Goal: Navigation & Orientation: Find specific page/section

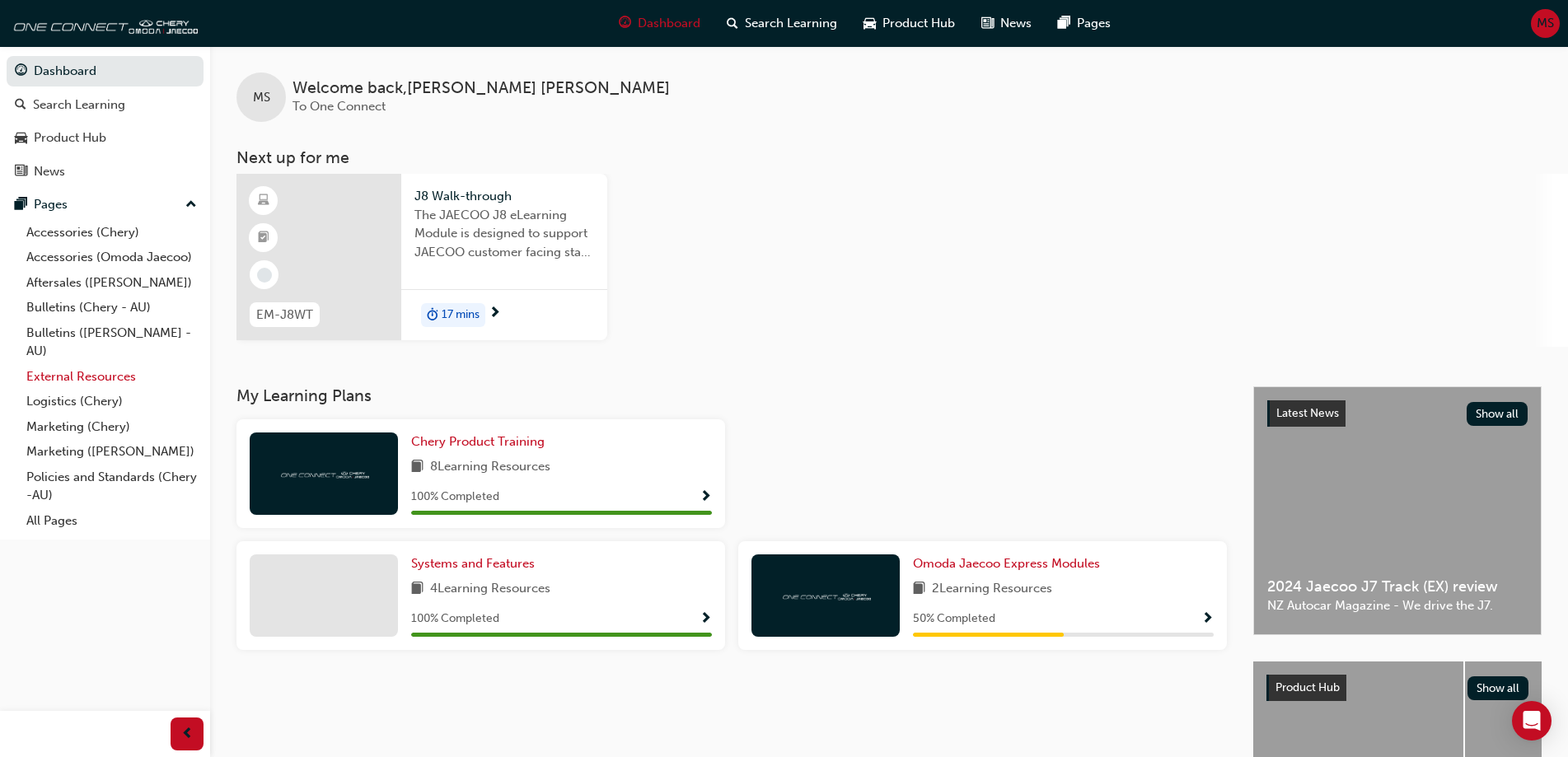
click at [76, 375] on link "External Resources" at bounding box center [111, 377] width 183 height 25
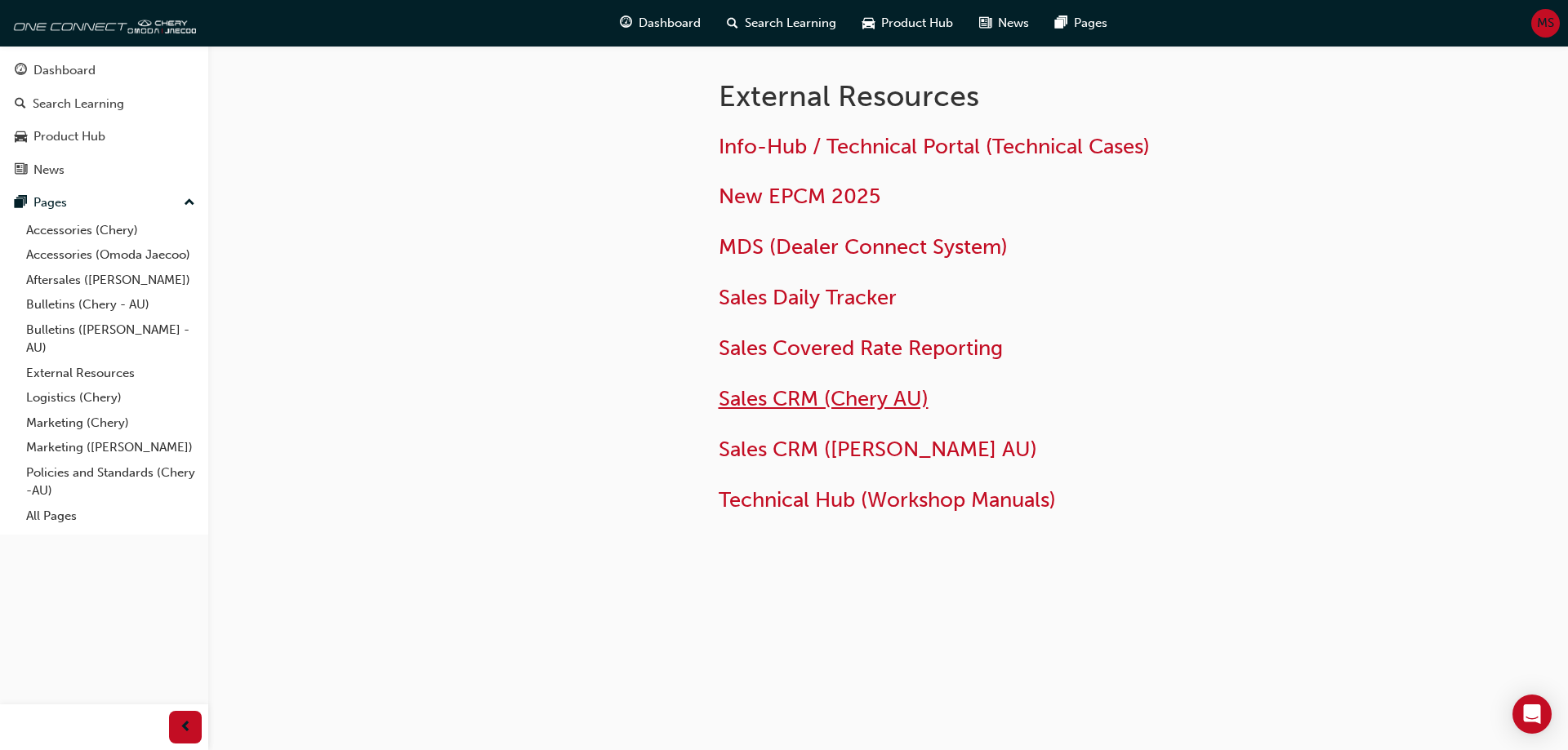
click at [823, 398] on span "Sales CRM (Chery AU)" at bounding box center [823, 398] width 210 height 25
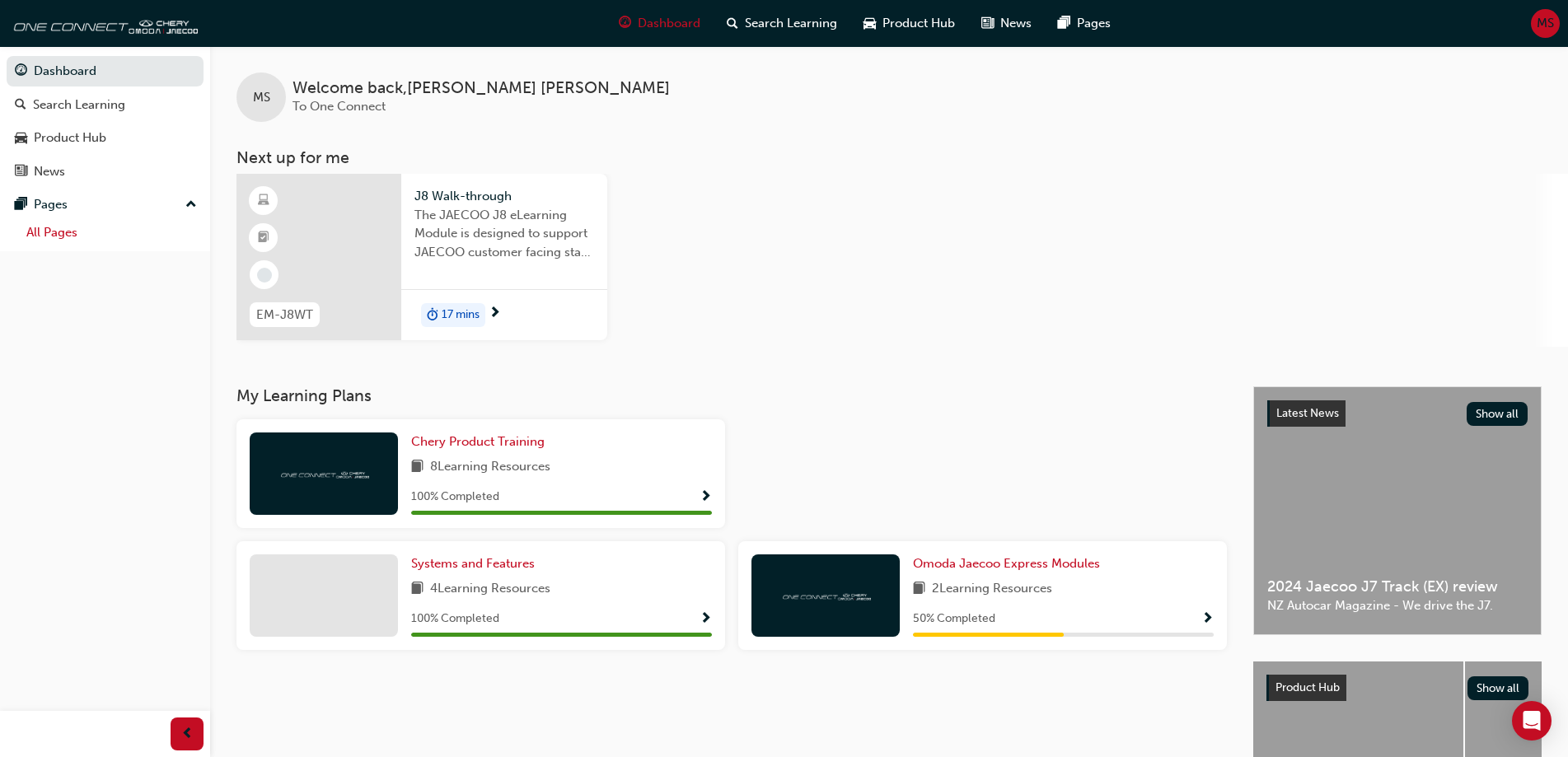
click at [164, 232] on link "All Pages" at bounding box center [111, 232] width 183 height 25
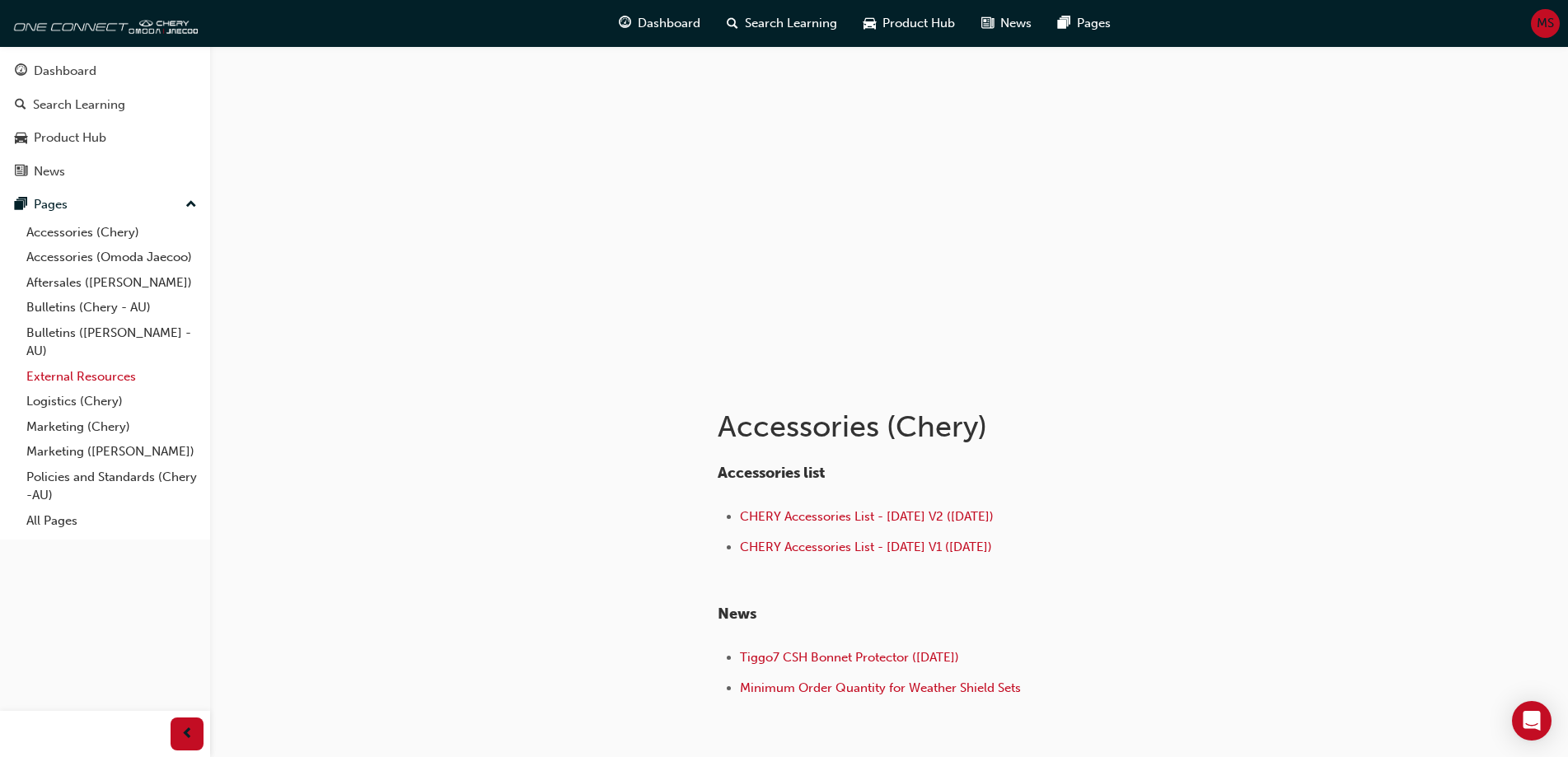
click at [121, 378] on link "External Resources" at bounding box center [111, 377] width 183 height 25
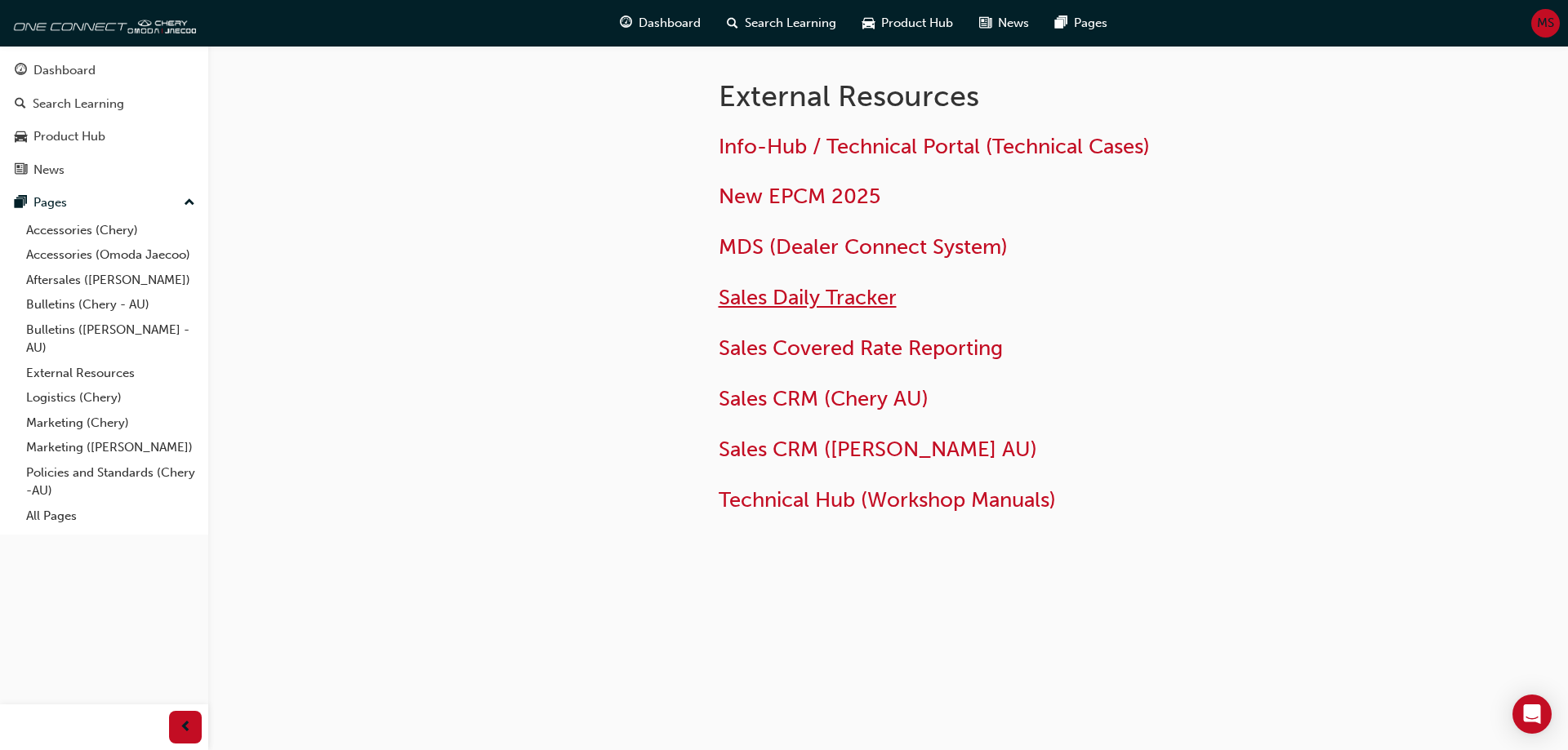
click at [801, 289] on span "Sales Daily Tracker" at bounding box center [807, 297] width 178 height 25
